Goal: Transaction & Acquisition: Purchase product/service

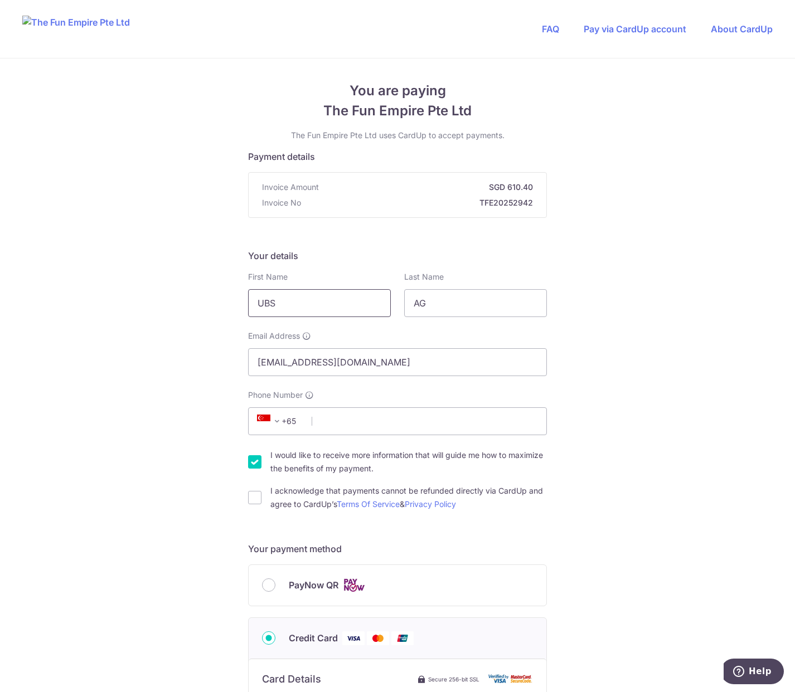
drag, startPoint x: 298, startPoint y: 295, endPoint x: 196, endPoint y: 292, distance: 101.5
click at [196, 292] on div "You are paying The Fun Empire Pte Ltd The Fun Empire Pte Ltd uses CardUp to acc…" at bounding box center [397, 603] width 795 height 1088
type input "Chrisanto"
type input "[PERSON_NAME]"
click at [331, 421] on input "Phone Number" at bounding box center [397, 421] width 299 height 28
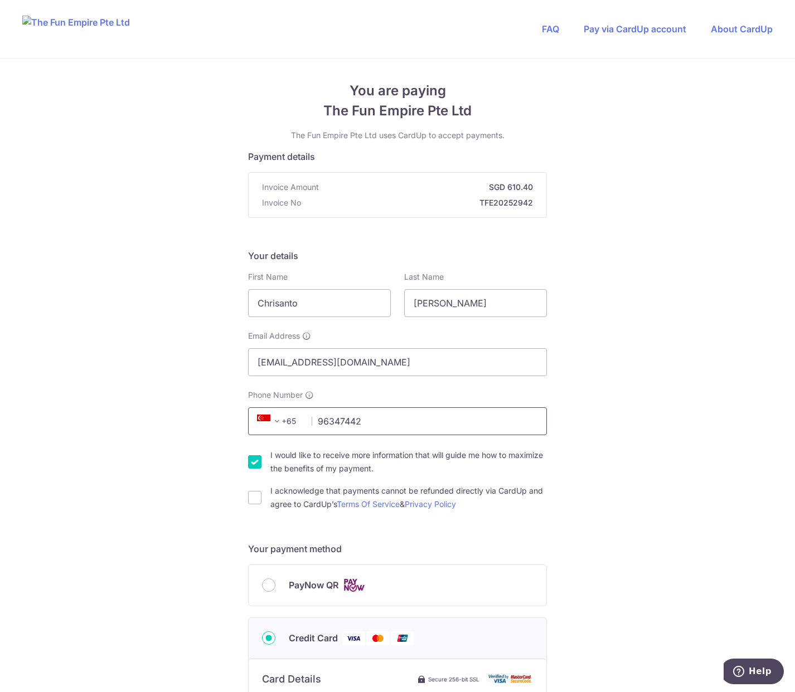
type input "96347442"
click at [193, 463] on div "You are paying The Fun Empire Pte Ltd The Fun Empire Pte Ltd uses CardUp to acc…" at bounding box center [397, 603] width 795 height 1088
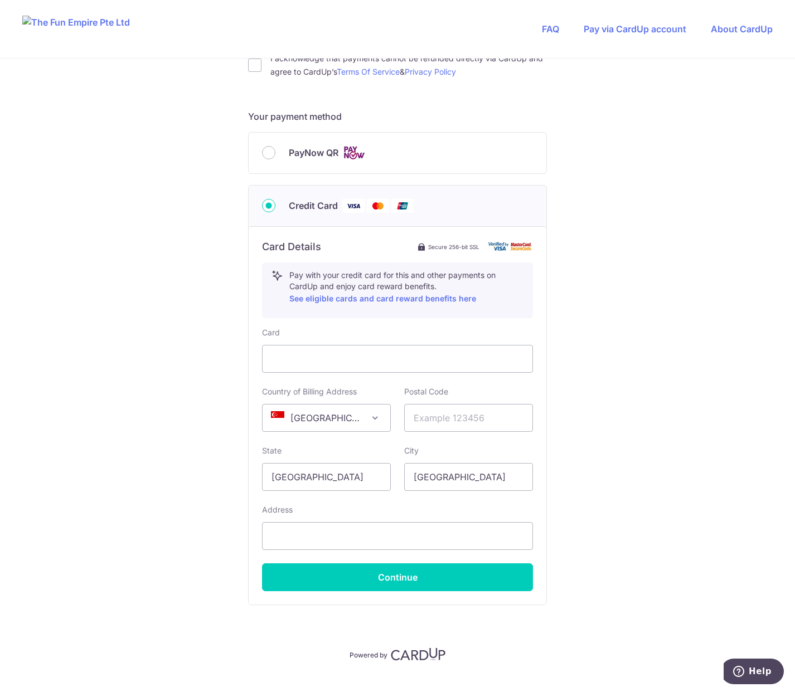
scroll to position [452, 0]
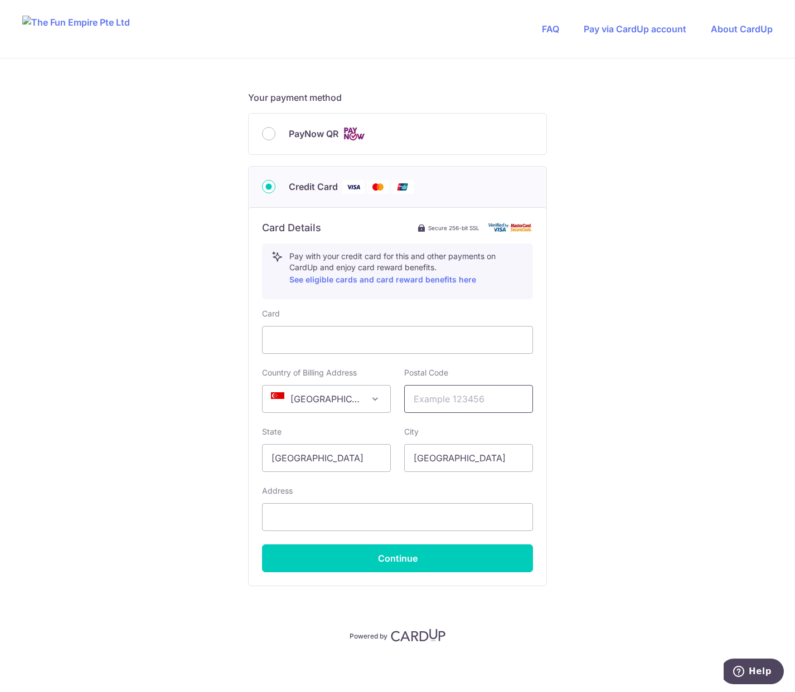
click at [430, 411] on input "text" at bounding box center [468, 399] width 129 height 28
type input "760773"
click at [350, 518] on input "text" at bounding box center [397, 517] width 271 height 28
type input "[STREET_ADDRESS]"
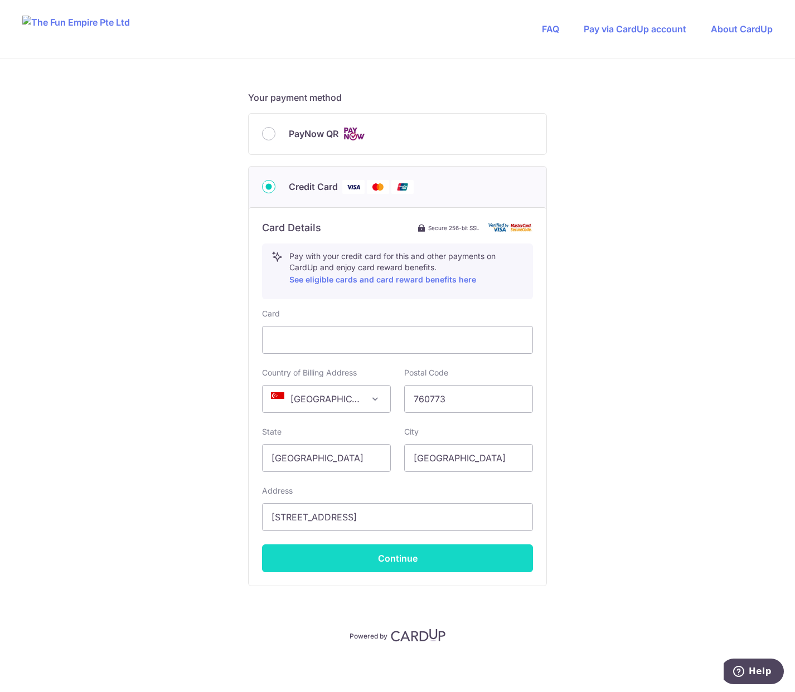
click at [401, 561] on button "Continue" at bounding box center [397, 559] width 271 height 28
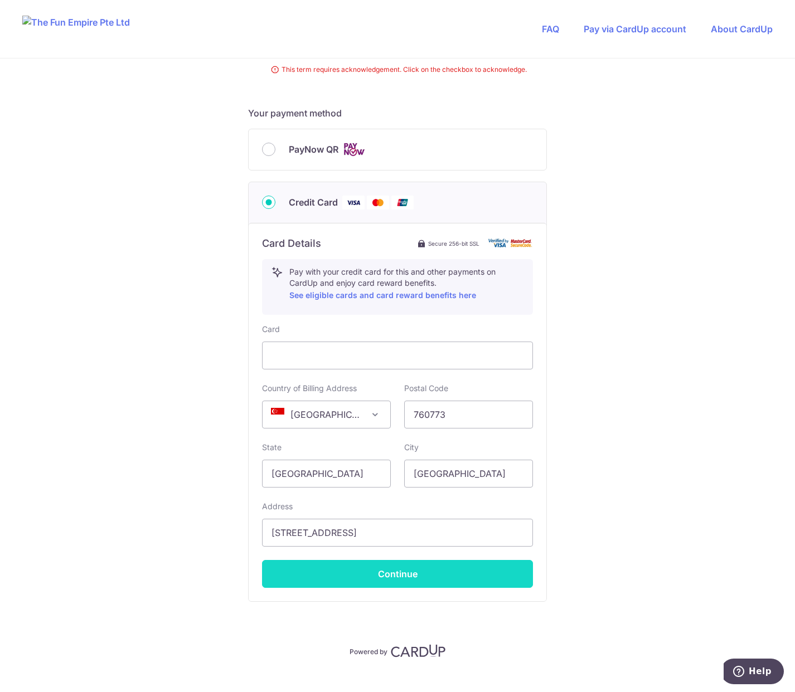
scroll to position [122, 0]
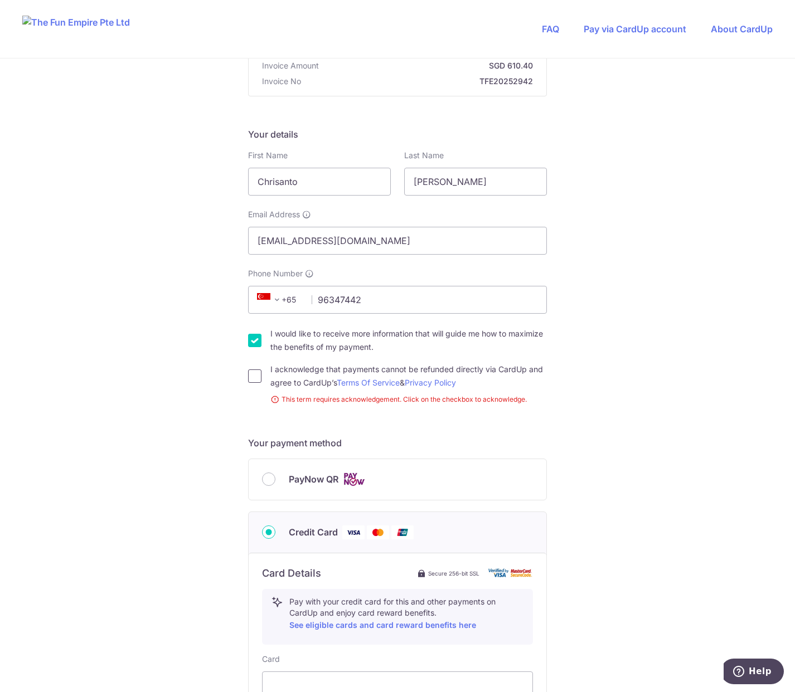
click at [251, 381] on input "I acknowledge that payments cannot be refunded directly via CardUp and agree to…" at bounding box center [254, 376] width 13 height 13
checkbox input "true"
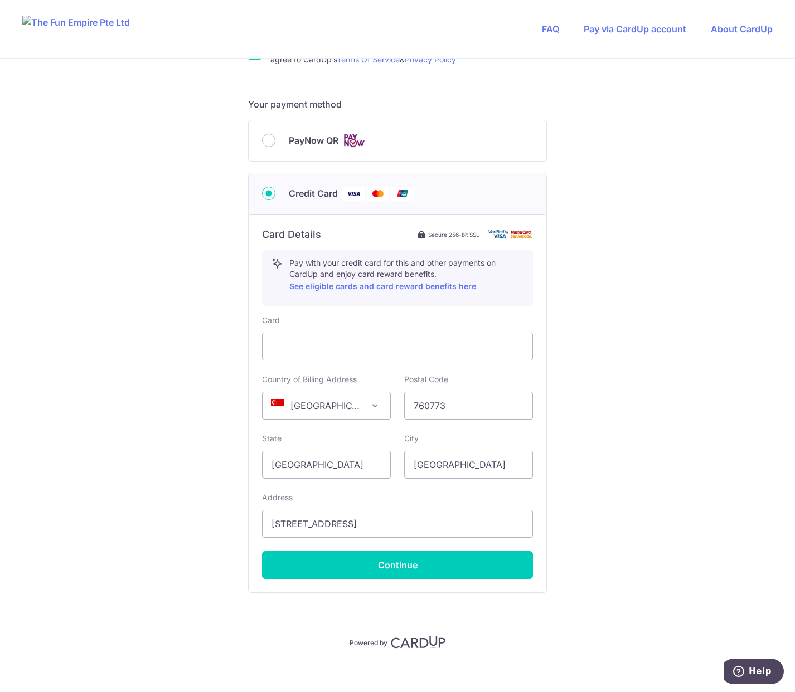
scroll to position [452, 0]
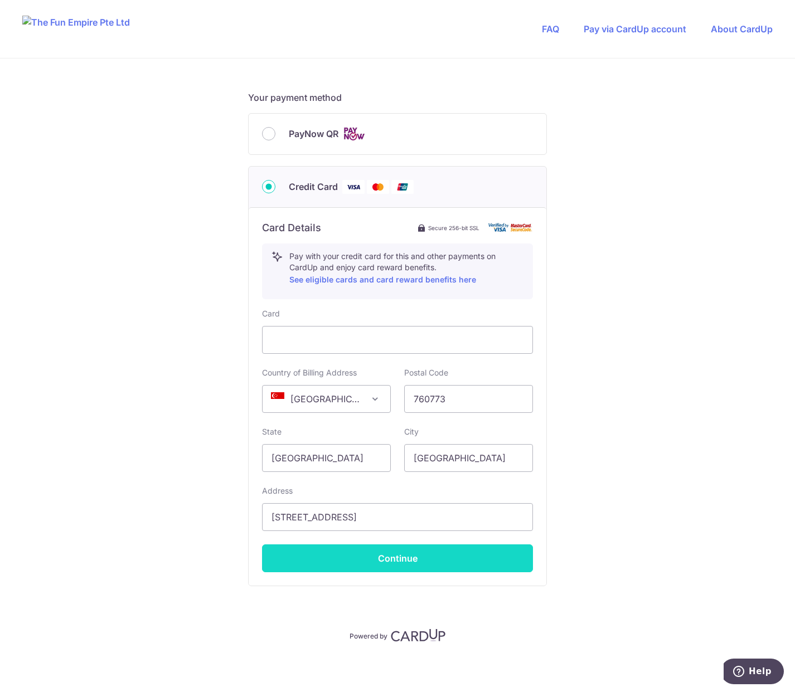
click at [408, 556] on button "Continue" at bounding box center [397, 559] width 271 height 28
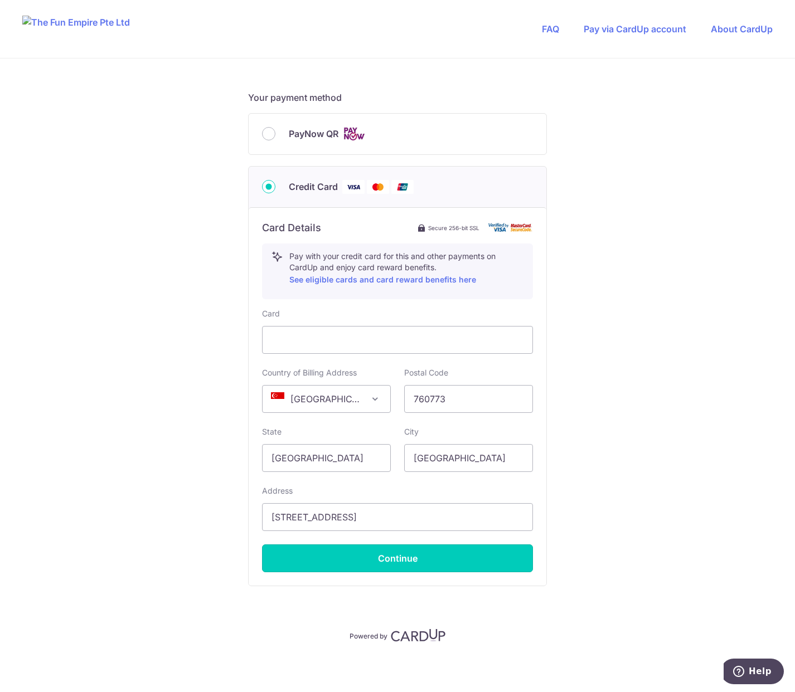
type input "**** 7132"
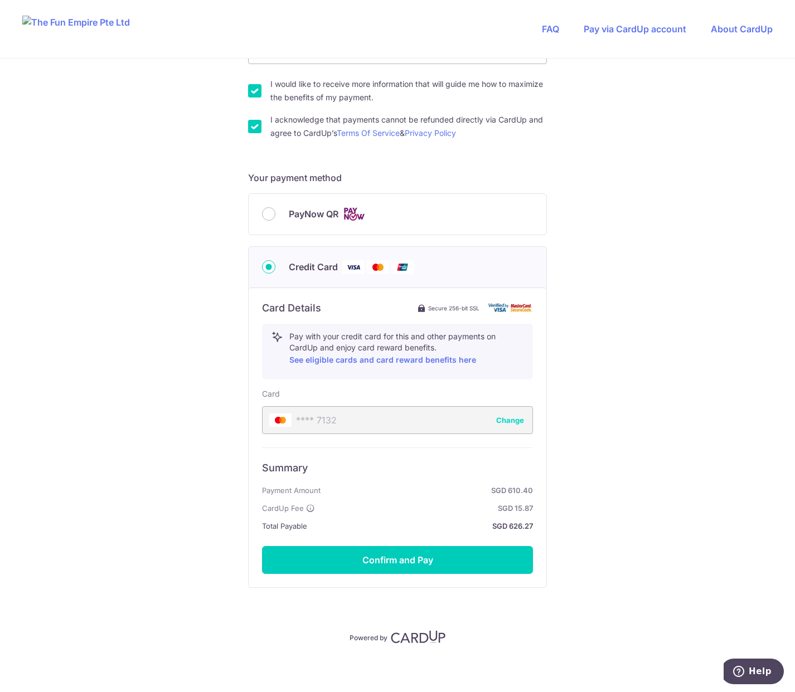
scroll to position [372, 0]
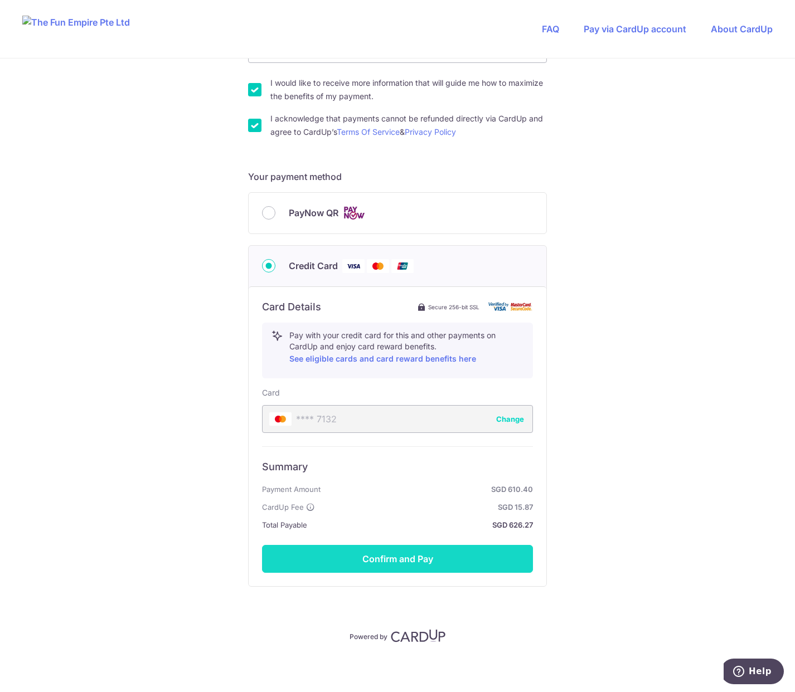
click at [414, 553] on button "Confirm and Pay" at bounding box center [397, 559] width 271 height 28
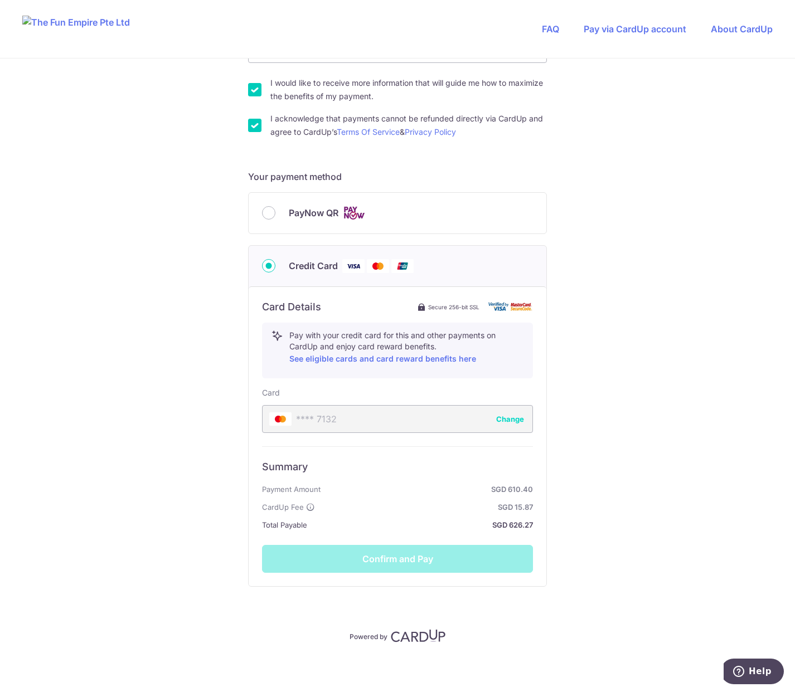
click at [595, 528] on div "You are paying The Fun Empire Pte Ltd The Fun Empire Pte Ltd uses CardUp to acc…" at bounding box center [397, 190] width 795 height 1009
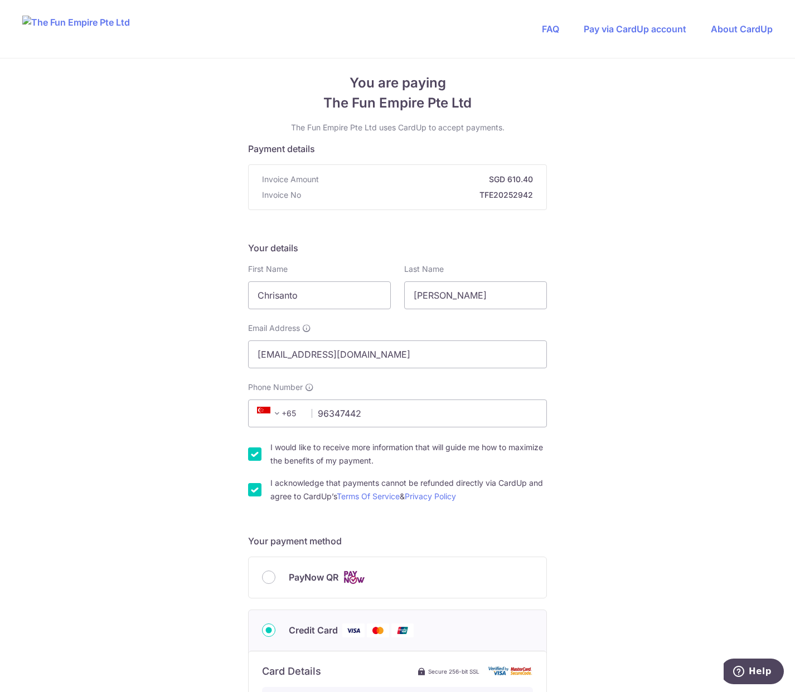
scroll to position [0, 0]
